Goal: Information Seeking & Learning: Stay updated

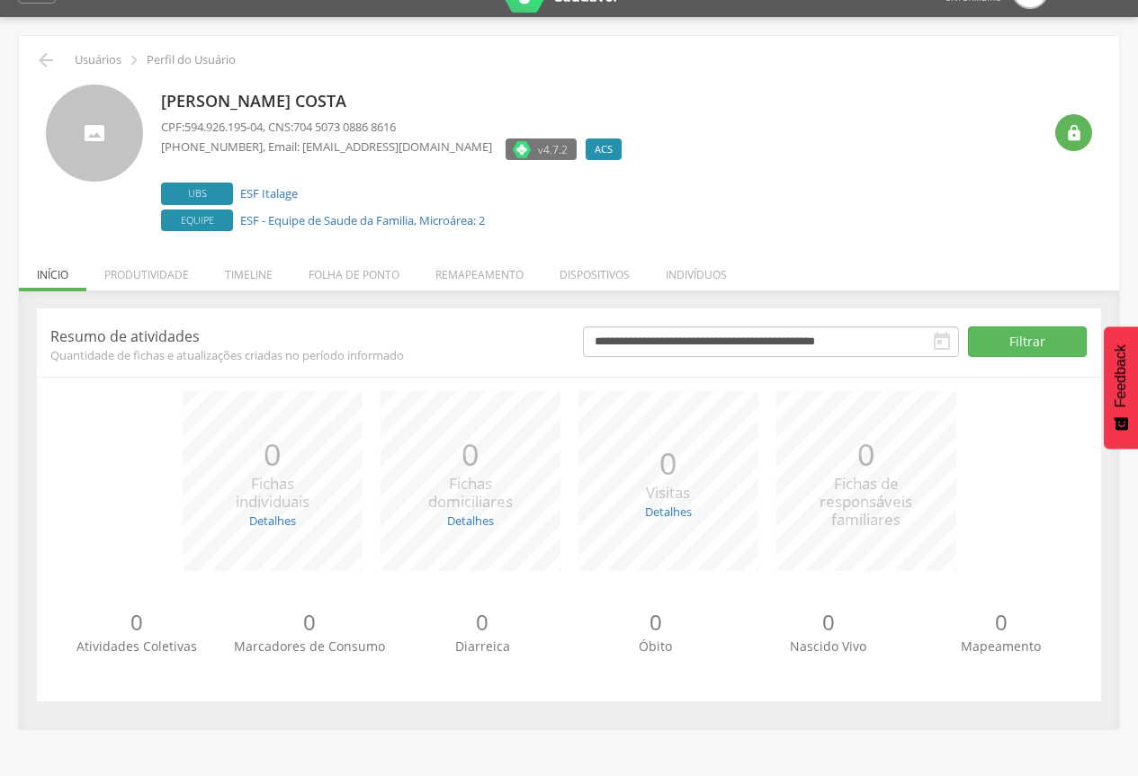
scroll to position [54, 0]
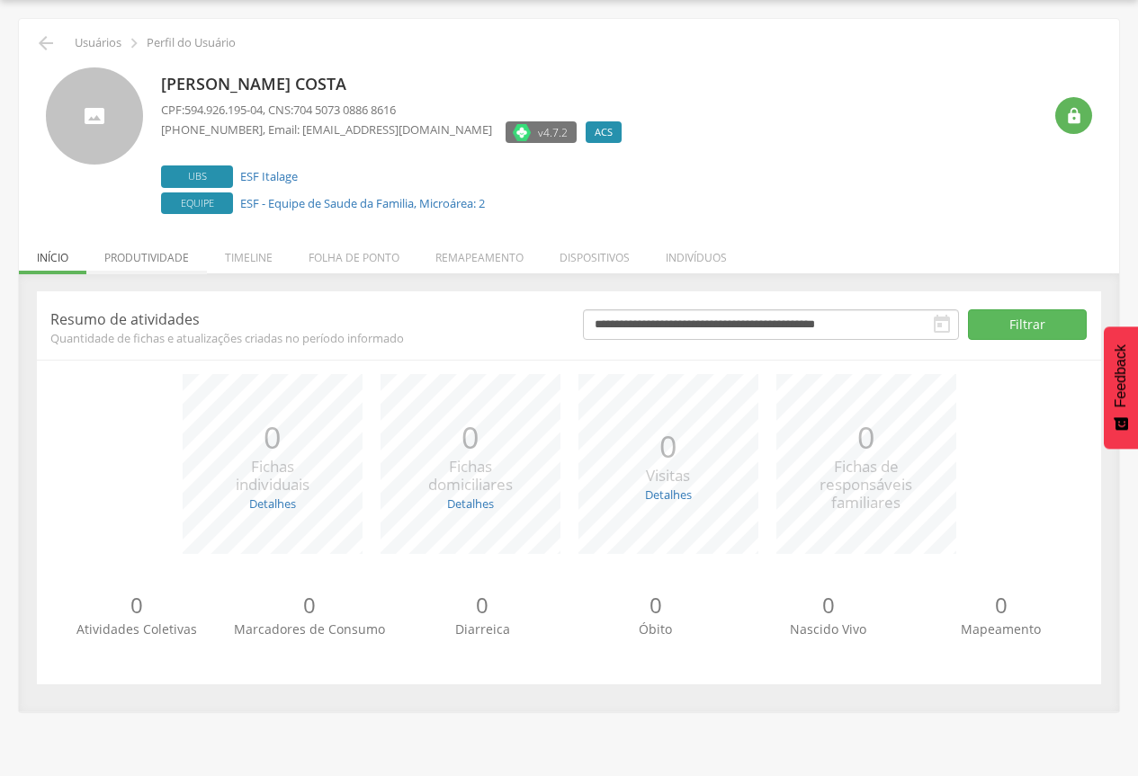
click at [155, 253] on li "Produtividade" at bounding box center [146, 253] width 121 height 42
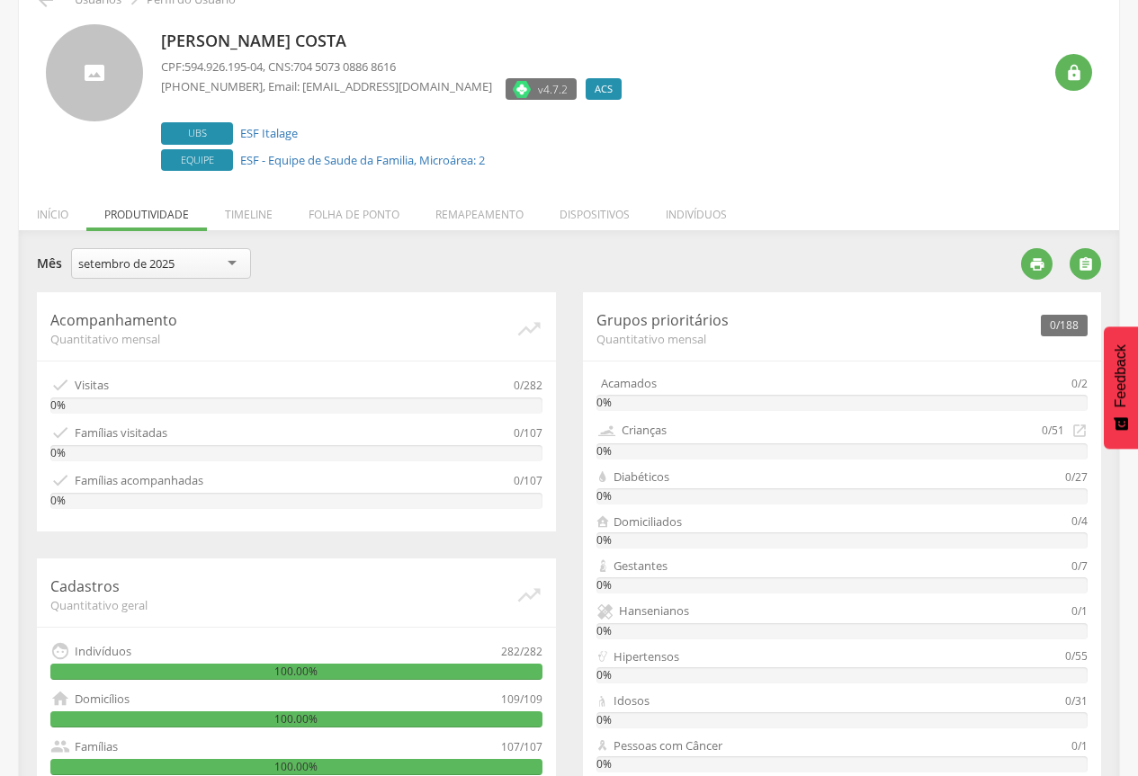
scroll to position [96, 0]
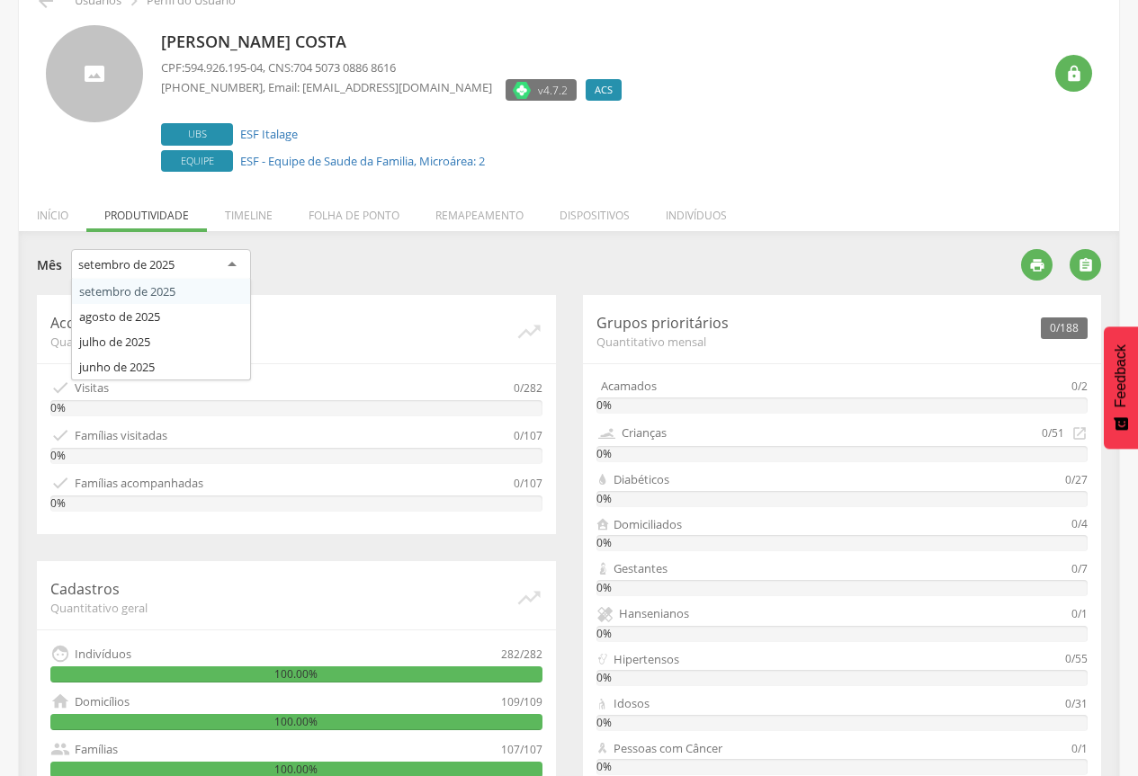
click at [230, 266] on div "setembro de 2025" at bounding box center [161, 265] width 180 height 32
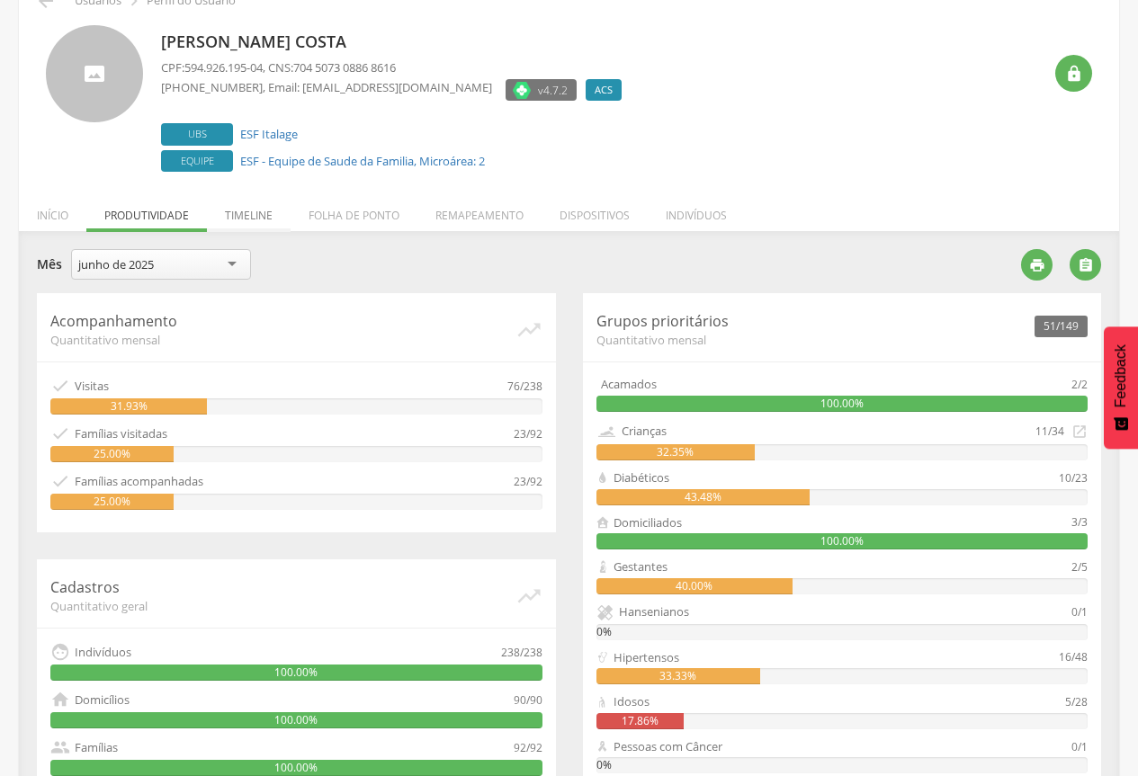
click at [262, 210] on li "Timeline" at bounding box center [249, 211] width 84 height 42
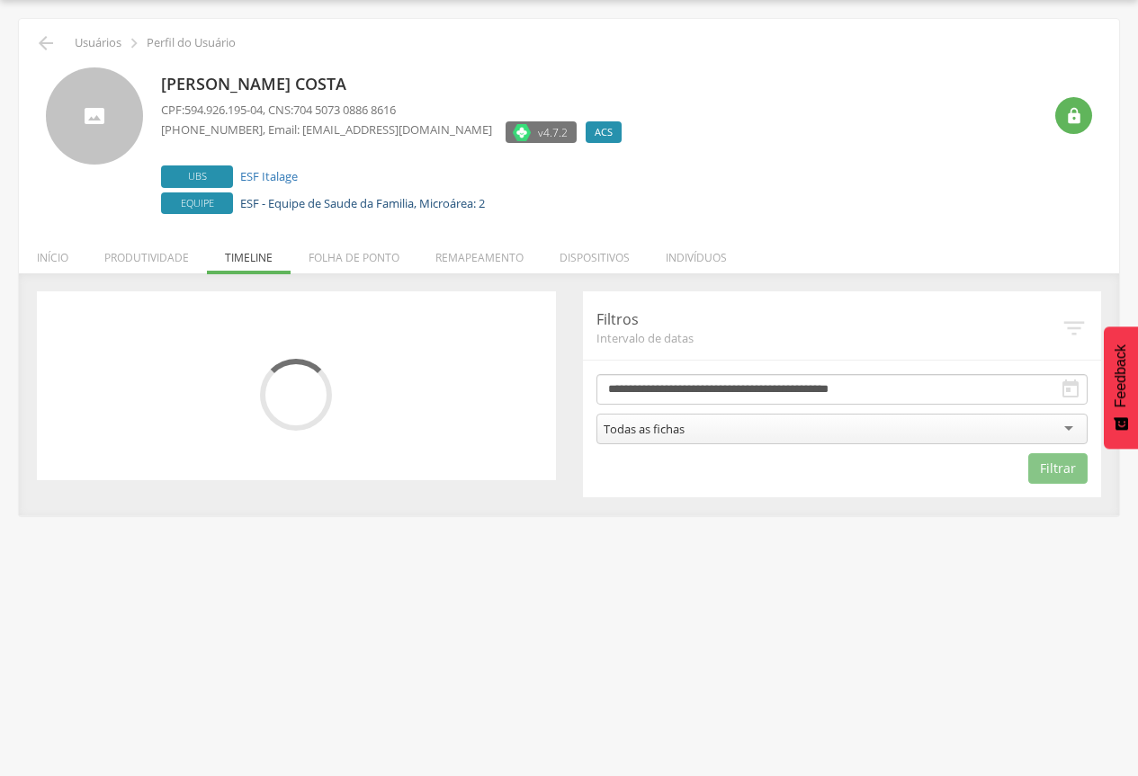
scroll to position [54, 0]
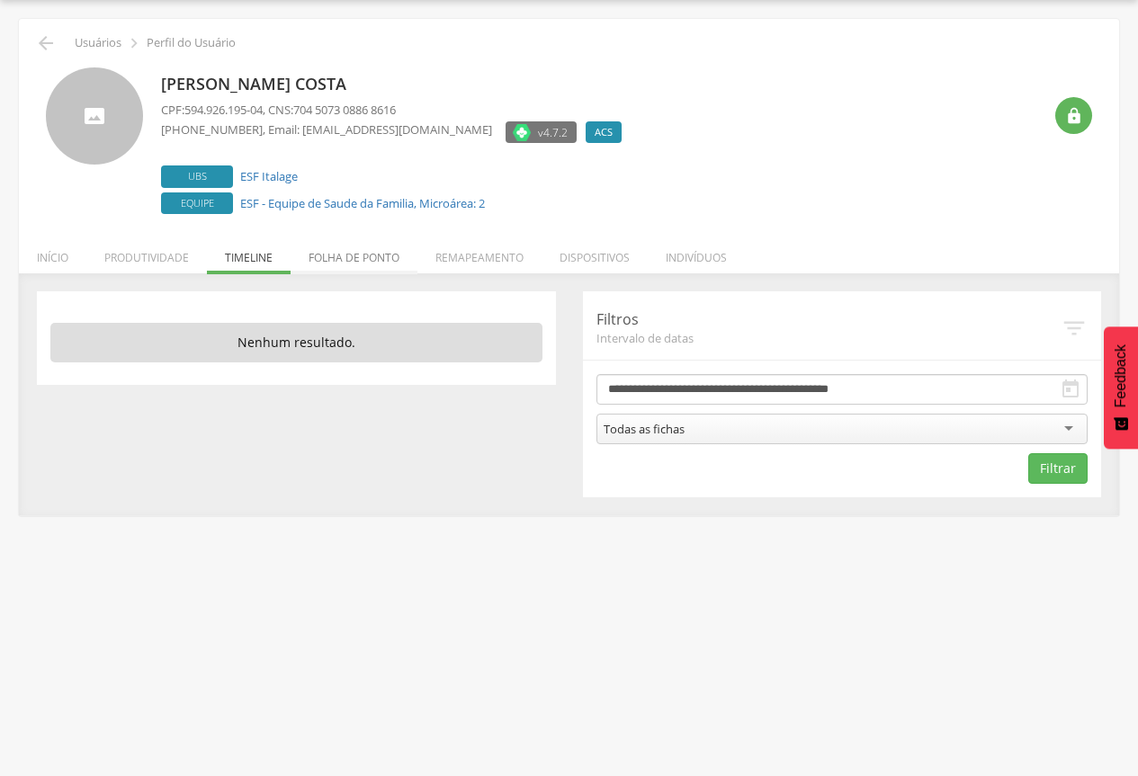
click at [356, 263] on li "Folha de ponto" at bounding box center [353, 253] width 127 height 42
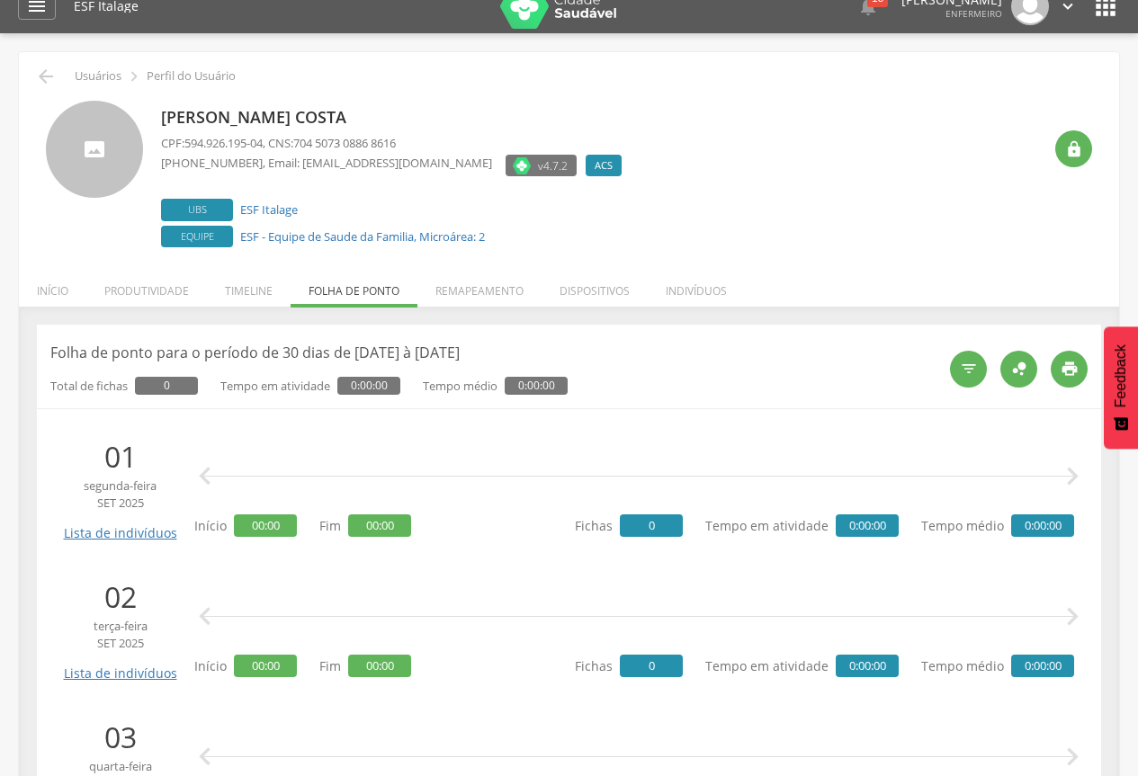
scroll to position [0, 0]
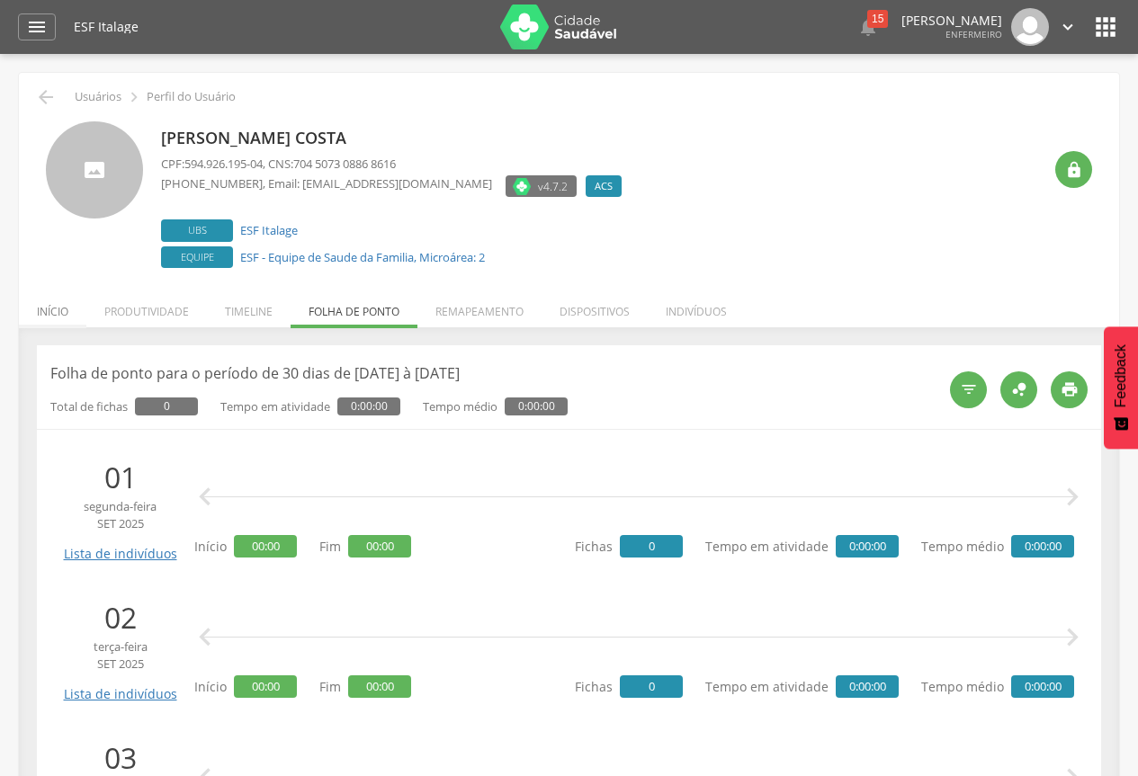
click at [49, 306] on li "Início" at bounding box center [52, 307] width 67 height 42
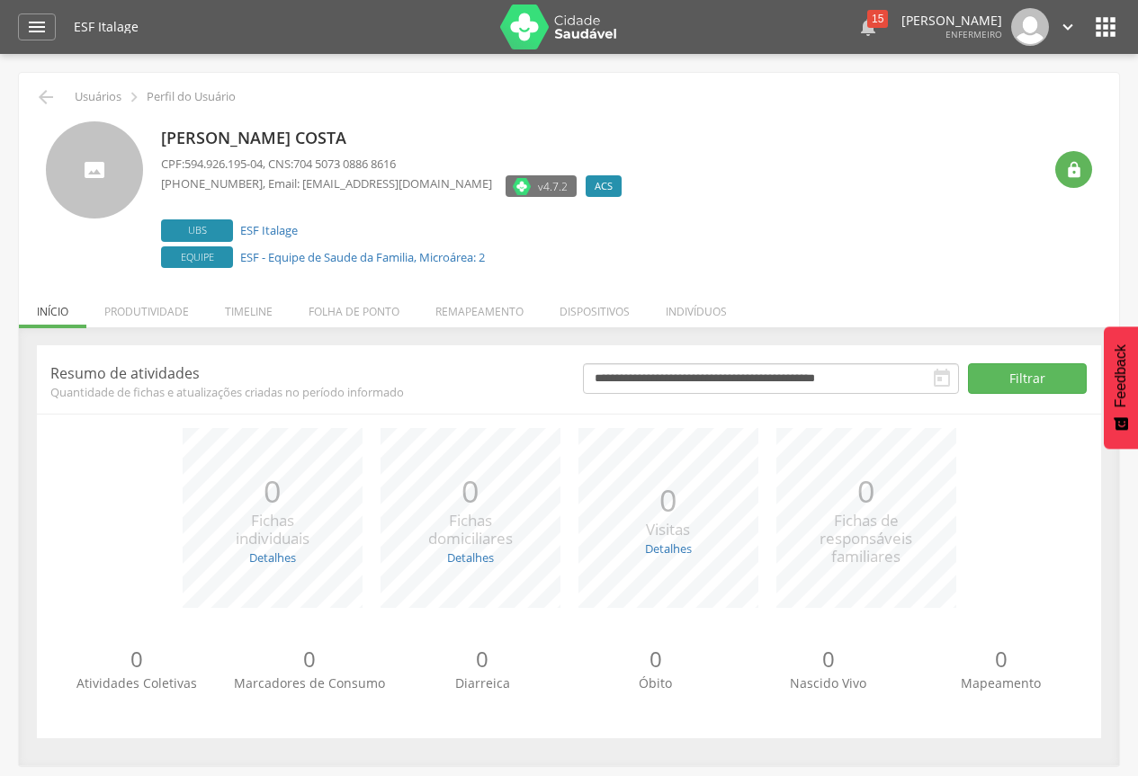
click at [857, 35] on icon "" at bounding box center [868, 27] width 22 height 22
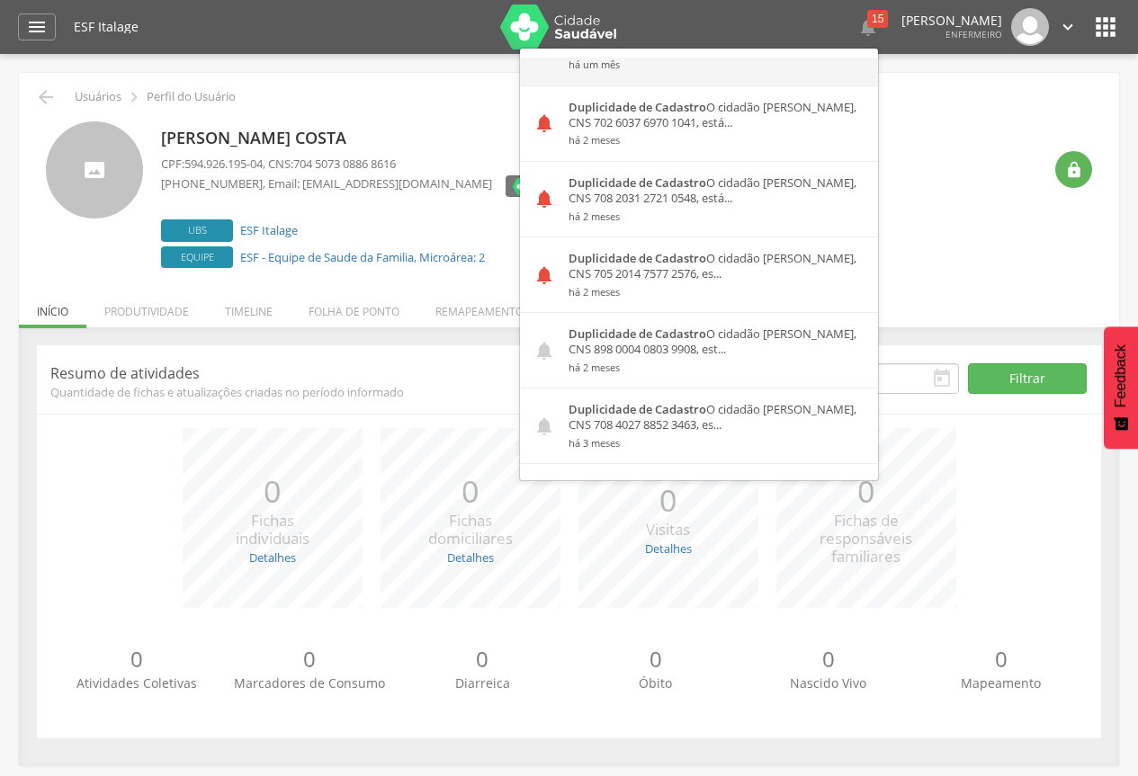
scroll to position [1190, 0]
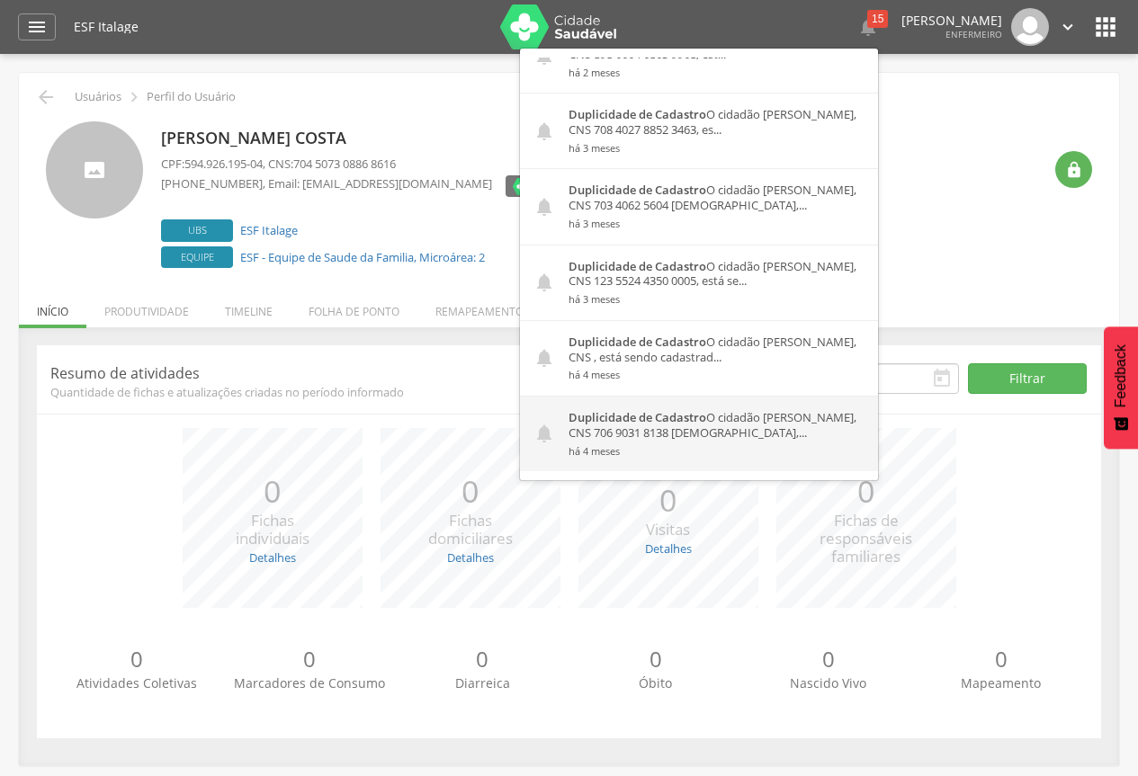
click at [734, 426] on div "Duplicidade de Cadastro O cidadão [PERSON_NAME], CNS 706 9031 8138 [DEMOGRAPHIC…" at bounding box center [716, 434] width 323 height 75
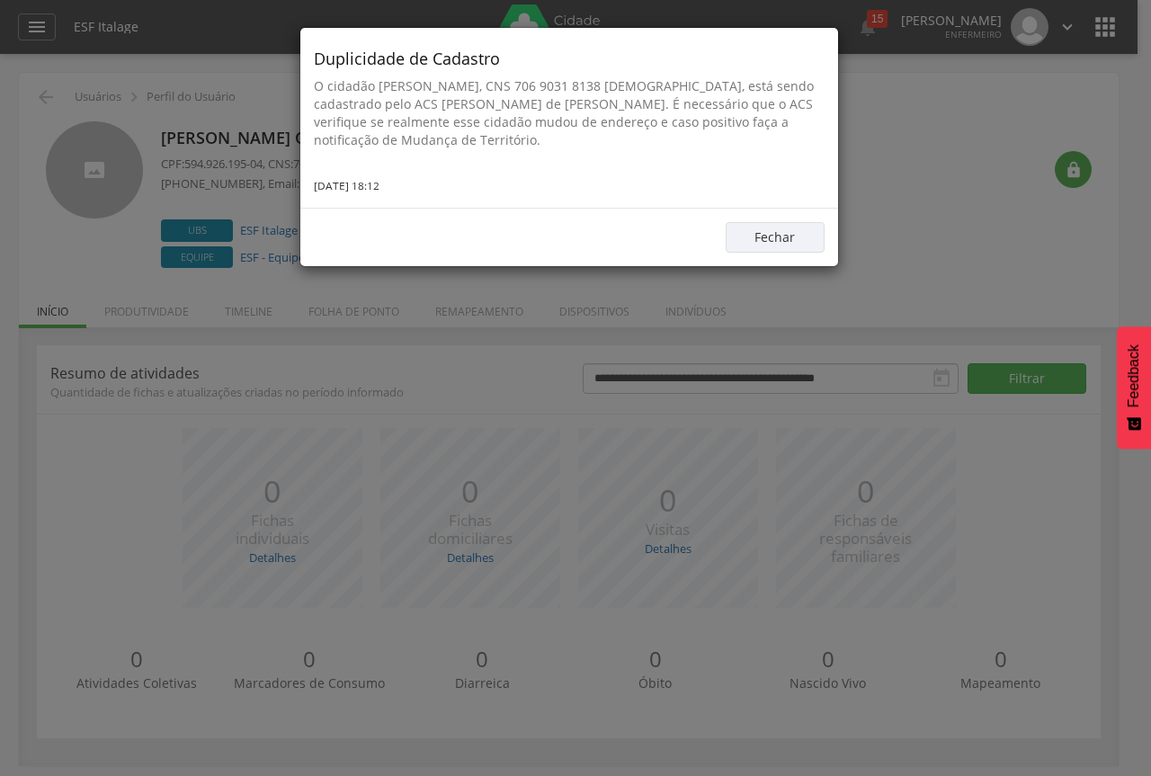
drag, startPoint x: 403, startPoint y: 181, endPoint x: 317, endPoint y: 61, distance: 147.5
click at [317, 61] on div "Duplicidade de Cadastro O cidadão [PERSON_NAME], CNS 706 9031 8138 [DEMOGRAPHIC…" at bounding box center [569, 118] width 538 height 180
copy div "Duplicidade de Cadastro O cidadão [PERSON_NAME], CNS 706 9031 8138 [DEMOGRAPHIC…"
click at [792, 232] on button "Fechar" at bounding box center [775, 237] width 99 height 31
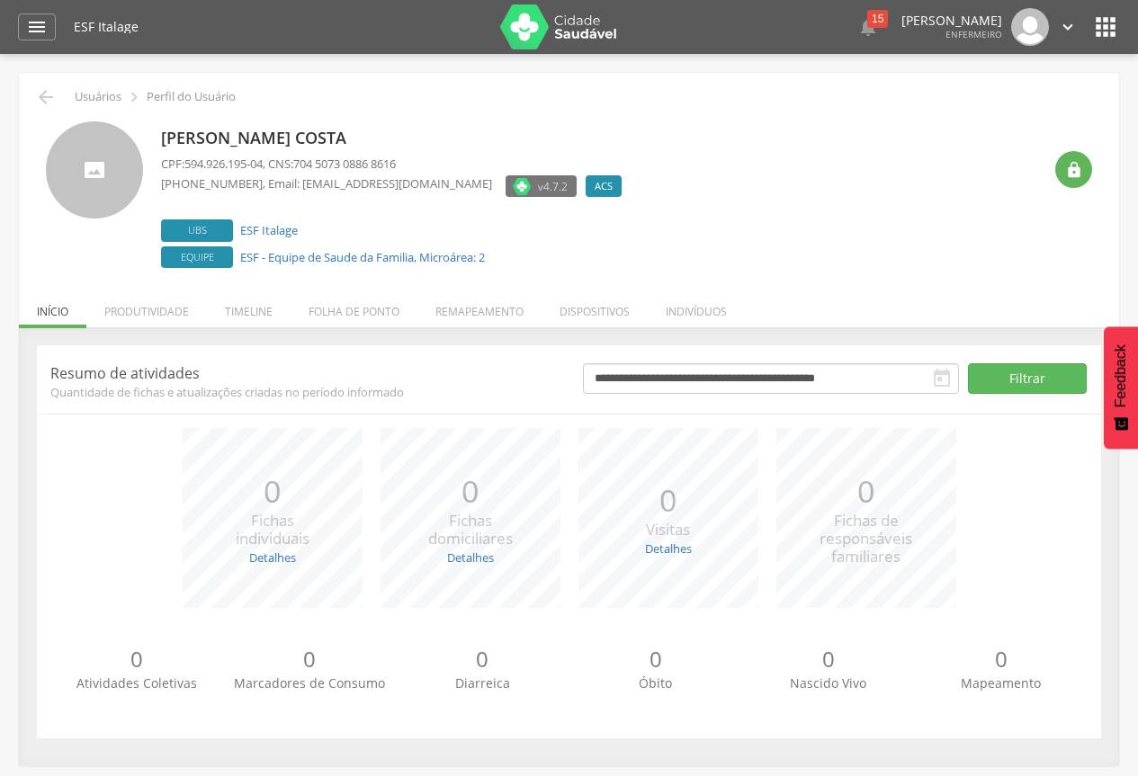
click at [901, 18] on p "[PERSON_NAME]" at bounding box center [951, 20] width 101 height 13
click at [867, 22] on div "15" at bounding box center [877, 19] width 21 height 18
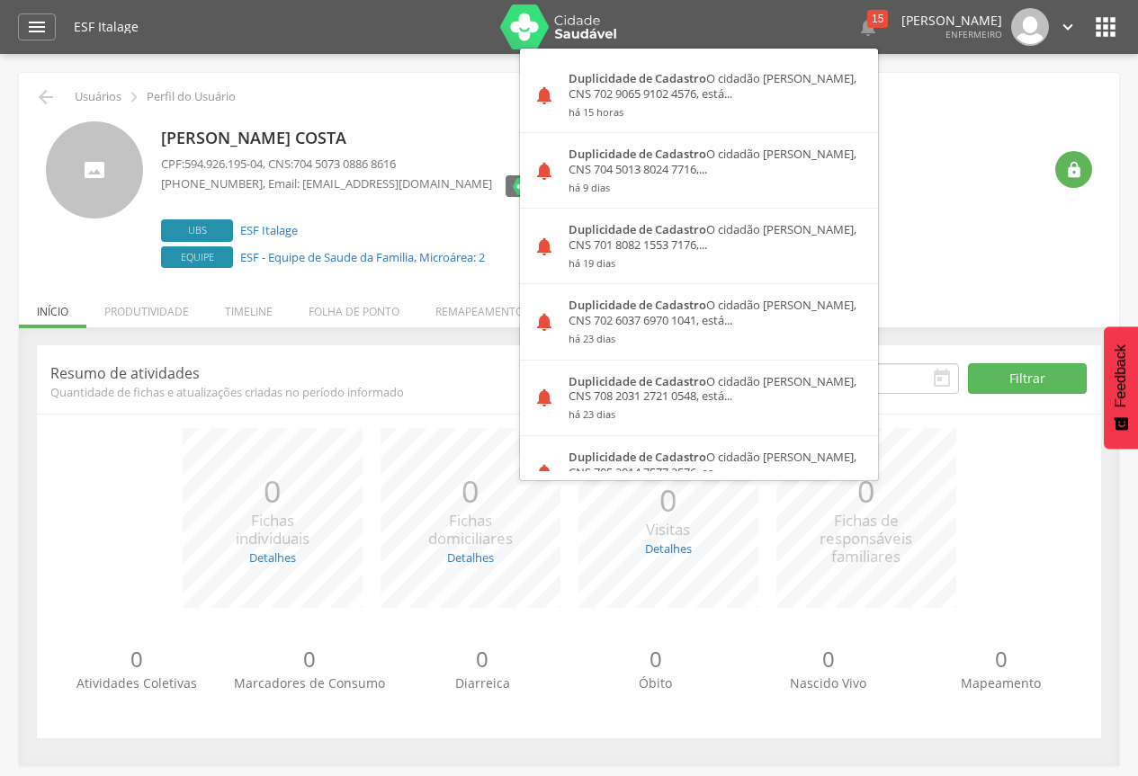
click at [894, 148] on div "[PERSON_NAME] Costa CPF: 594.926.195-04 , CNS: 704 5073 0886 8616 [PHONE_NUMBER…" at bounding box center [601, 196] width 880 height 151
